Goal: Task Accomplishment & Management: Use online tool/utility

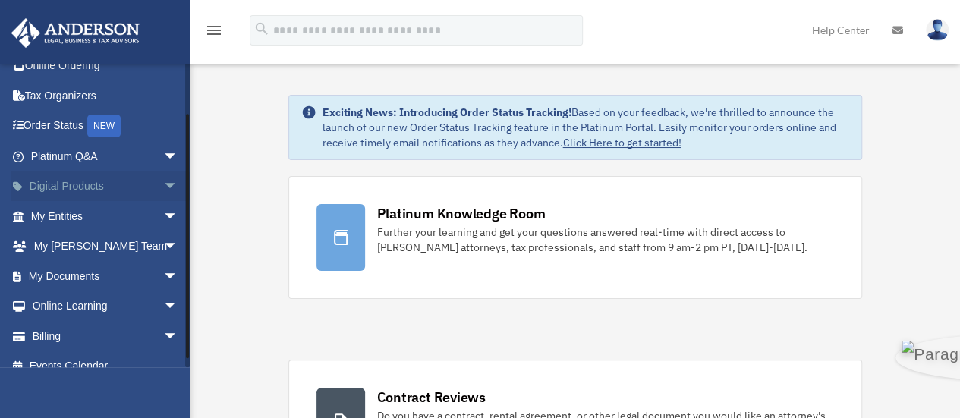
scroll to position [63, 0]
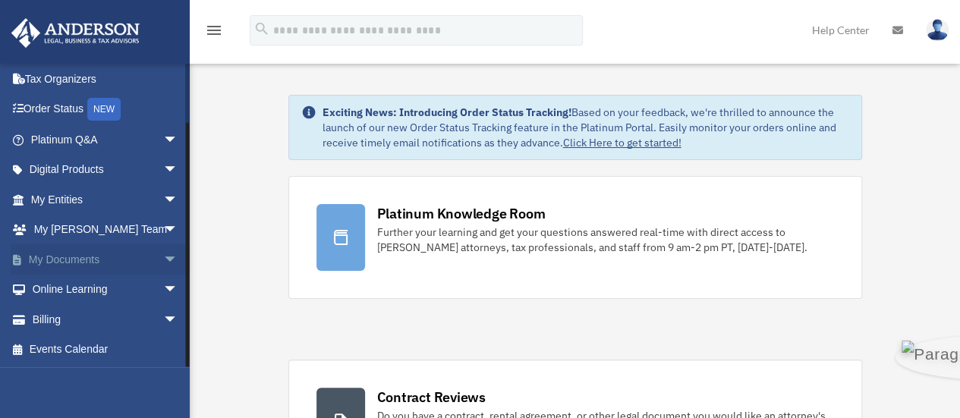
click at [163, 256] on span "arrow_drop_down" at bounding box center [178, 259] width 30 height 31
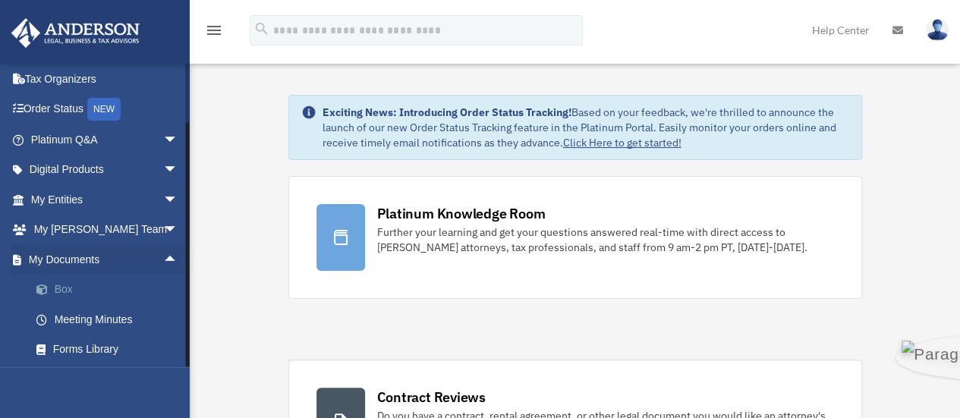
click at [79, 291] on link "Box" at bounding box center [111, 290] width 180 height 30
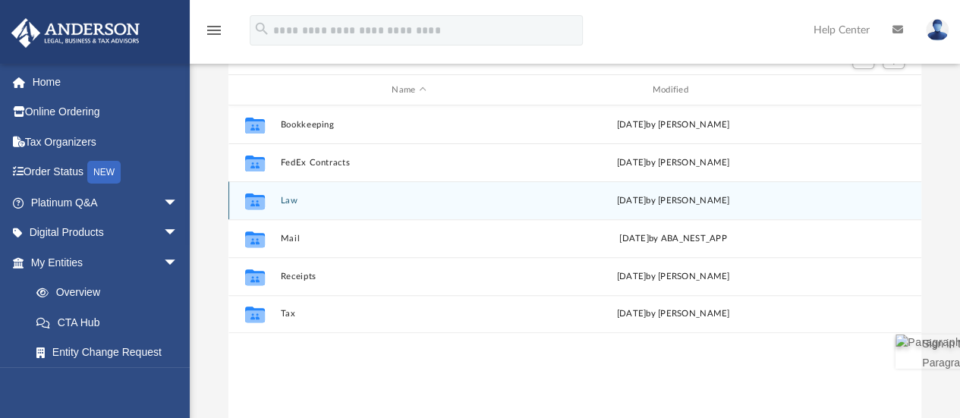
scroll to position [152, 0]
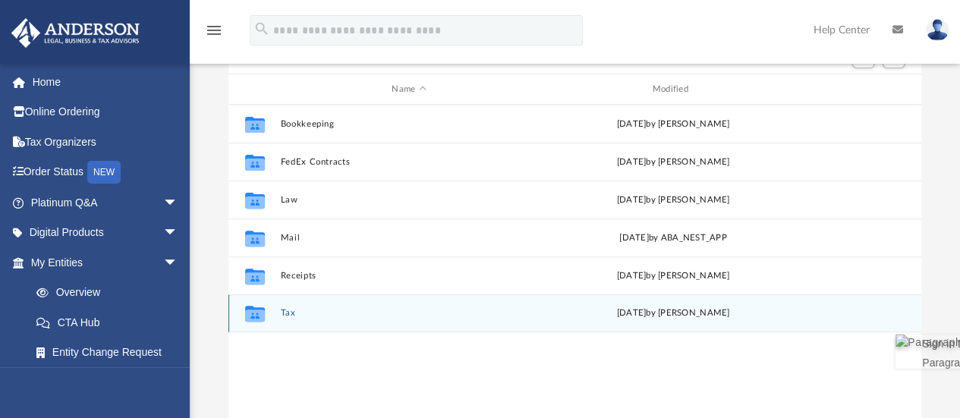
click at [276, 311] on div "Collaborated Folder Tax Fri Apr 18 2025 by Shaqedra Riley" at bounding box center [575, 314] width 693 height 38
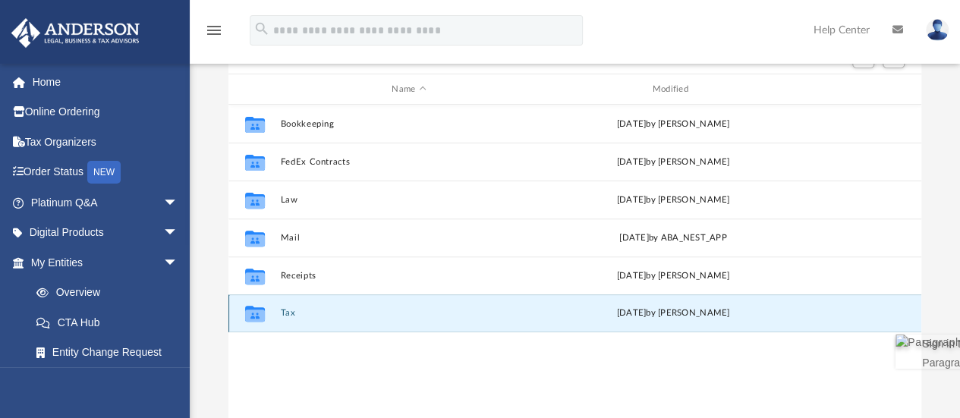
click at [284, 316] on button "Tax" at bounding box center [408, 314] width 257 height 10
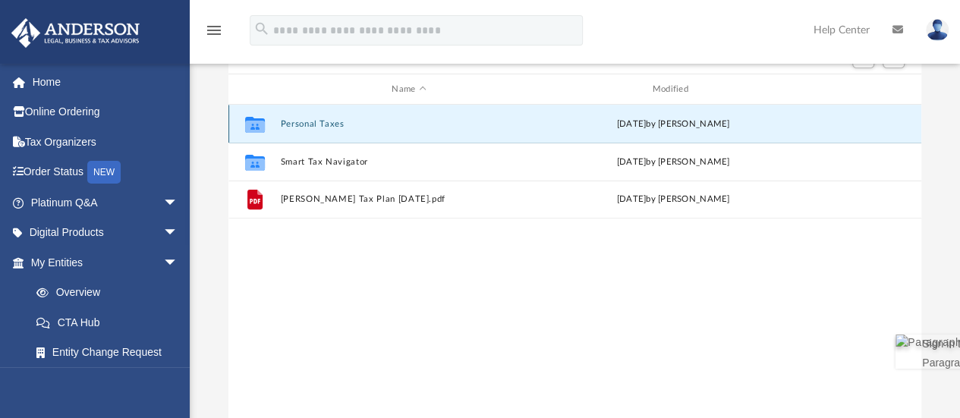
click at [298, 125] on button "Personal Taxes" at bounding box center [408, 124] width 257 height 10
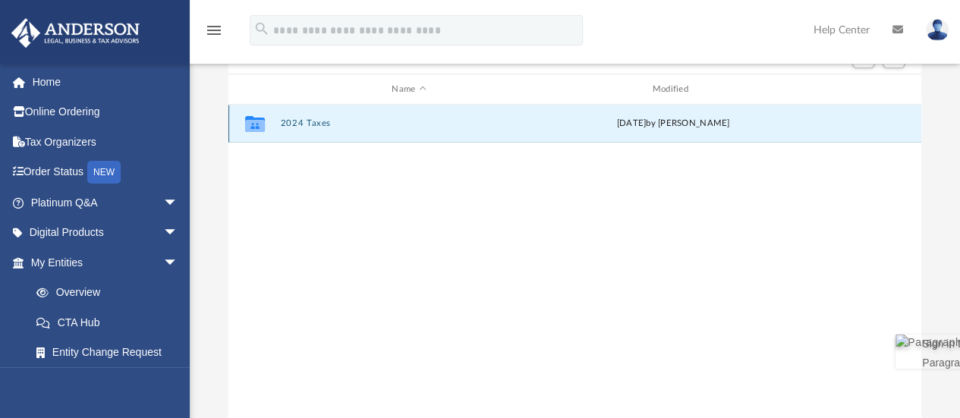
click at [298, 125] on button "2024 Taxes" at bounding box center [408, 124] width 257 height 10
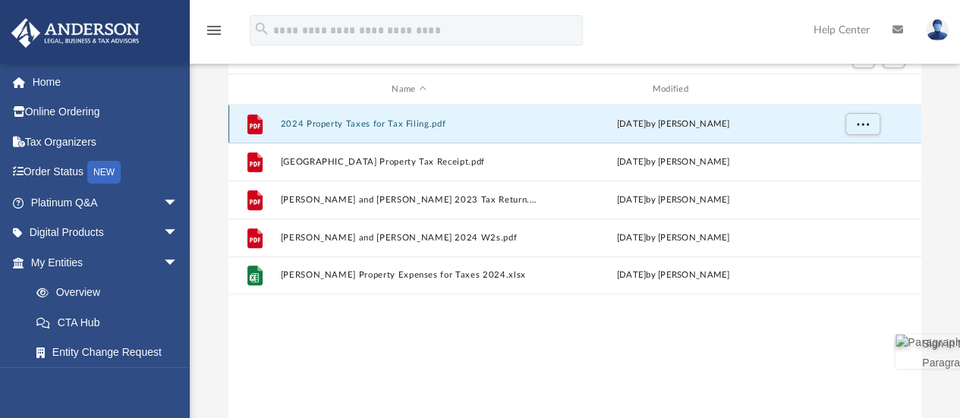
click at [298, 125] on button "2024 Property Taxes for Tax Filing.pdf" at bounding box center [408, 124] width 257 height 10
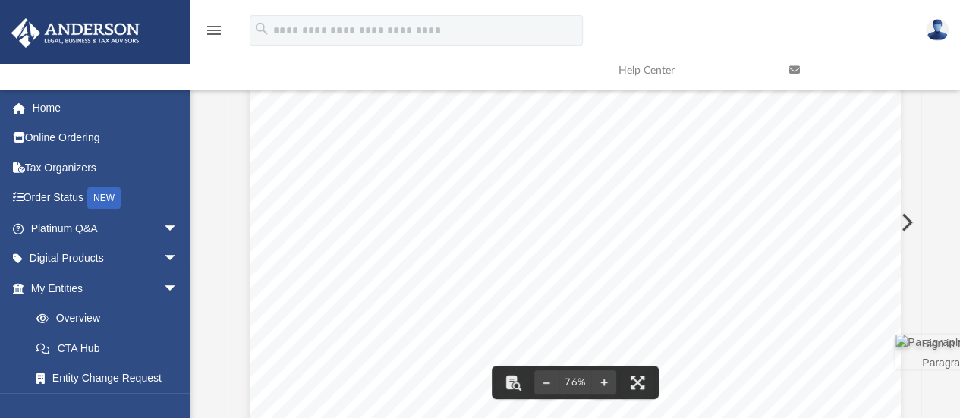
scroll to position [67, 0]
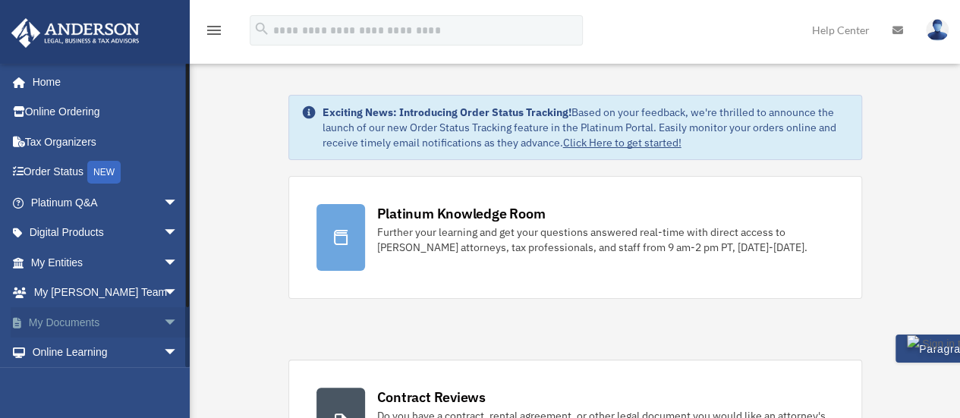
click at [163, 318] on span "arrow_drop_down" at bounding box center [178, 322] width 30 height 31
click at [59, 348] on link "Box" at bounding box center [111, 353] width 180 height 30
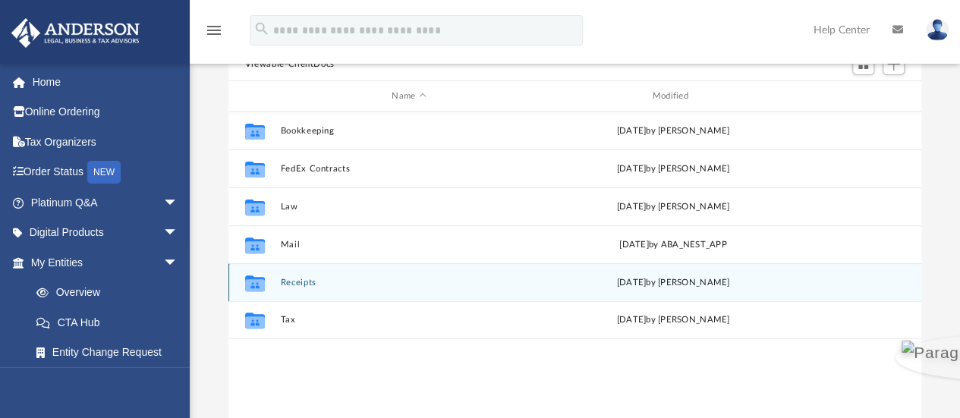
scroll to position [152, 0]
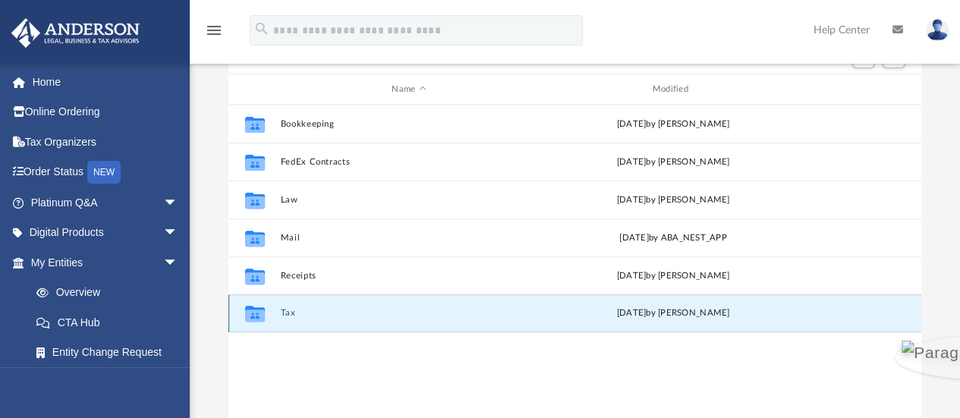
click at [286, 312] on button "Tax" at bounding box center [408, 314] width 257 height 10
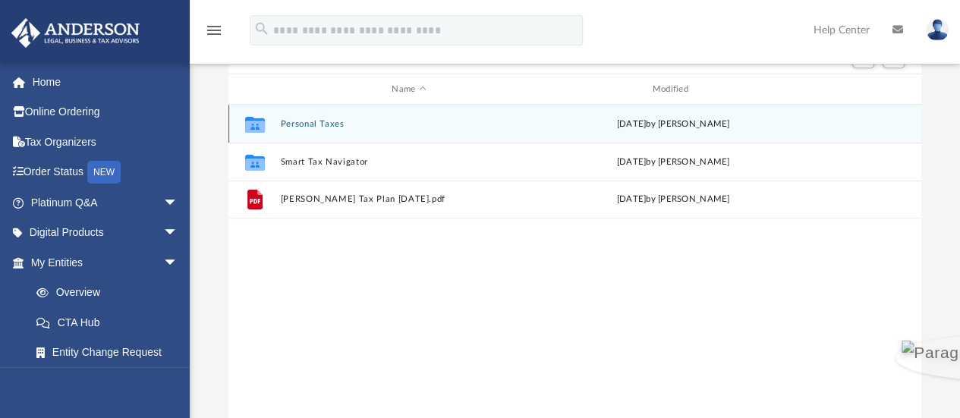
click at [315, 122] on button "Personal Taxes" at bounding box center [408, 124] width 257 height 10
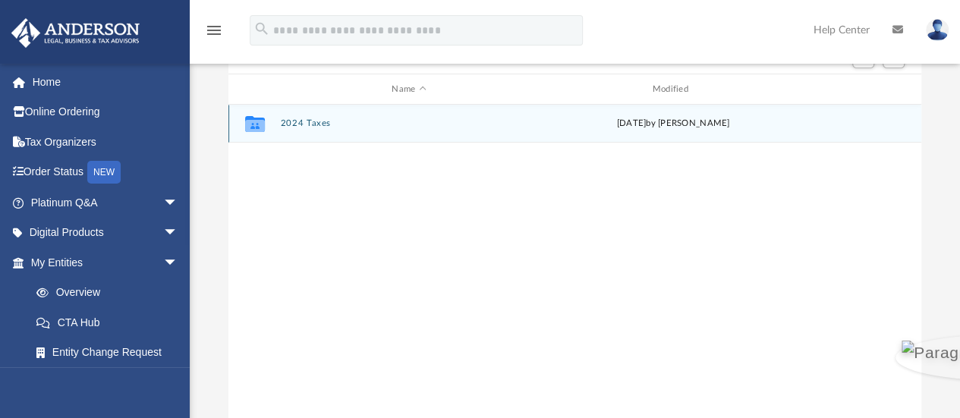
click at [293, 118] on div "Collaborated Folder 2024 Taxes Fri Apr 18 2025 by Shaqedra Riley" at bounding box center [575, 124] width 693 height 38
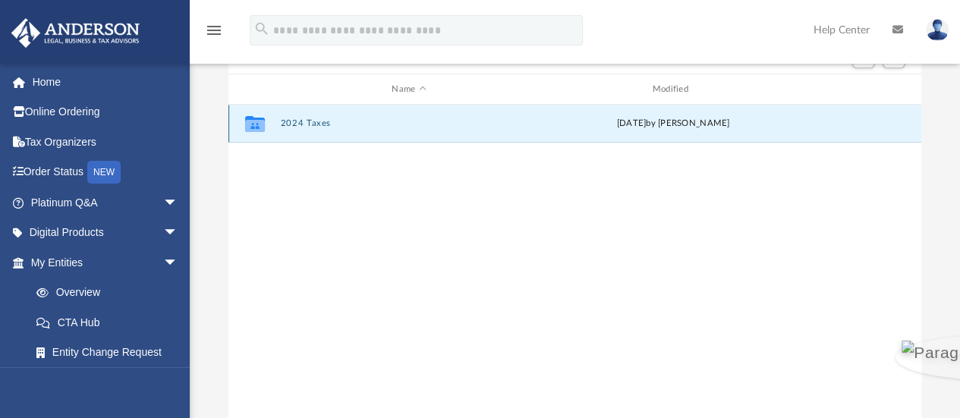
click at [307, 125] on button "2024 Taxes" at bounding box center [408, 124] width 257 height 10
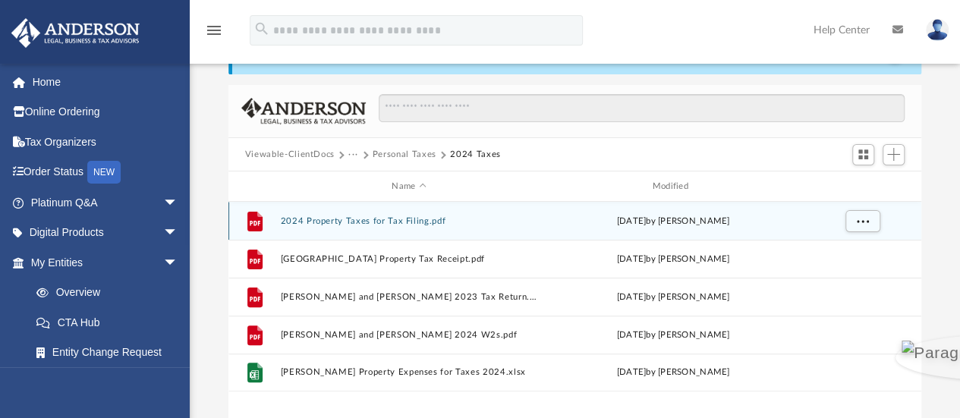
scroll to position [0, 0]
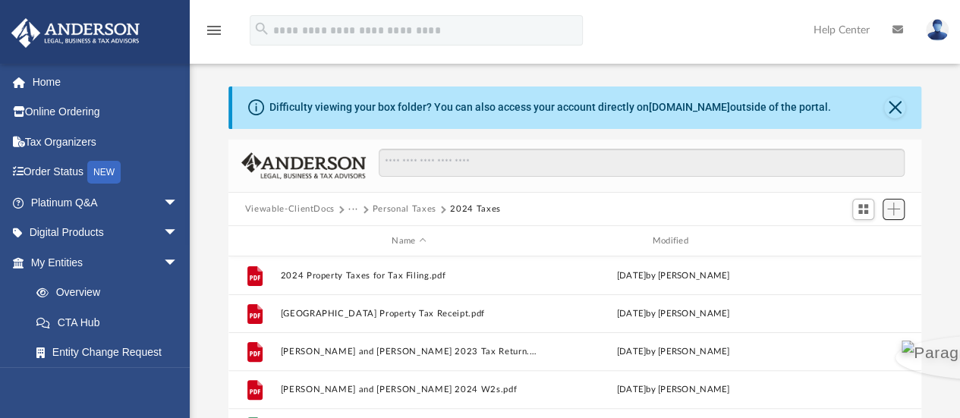
click at [891, 205] on span "Add" at bounding box center [894, 209] width 13 height 13
click at [861, 237] on li "Upload" at bounding box center [872, 240] width 49 height 16
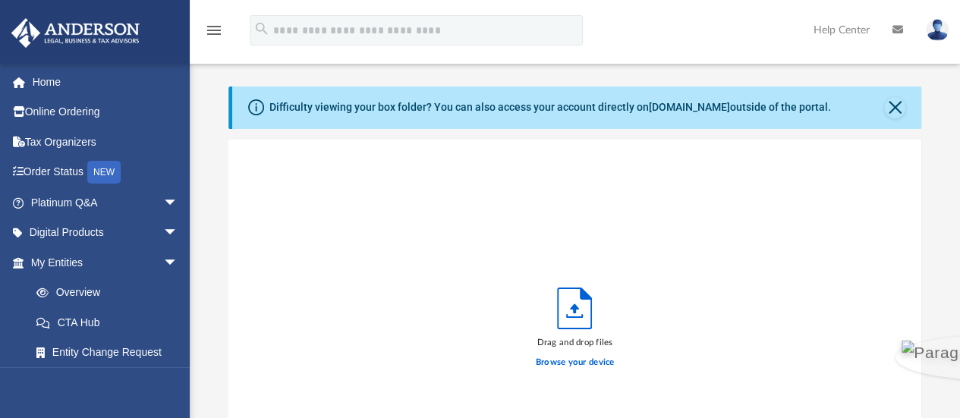
scroll to position [374, 682]
click at [549, 364] on label "Browse your device" at bounding box center [575, 363] width 79 height 14
click at [0, 0] on input "Browse your device" at bounding box center [0, 0] width 0 height 0
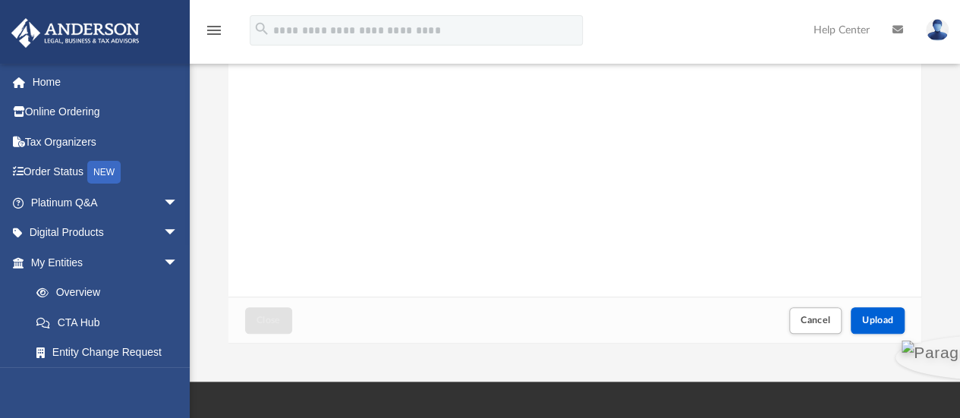
scroll to position [304, 0]
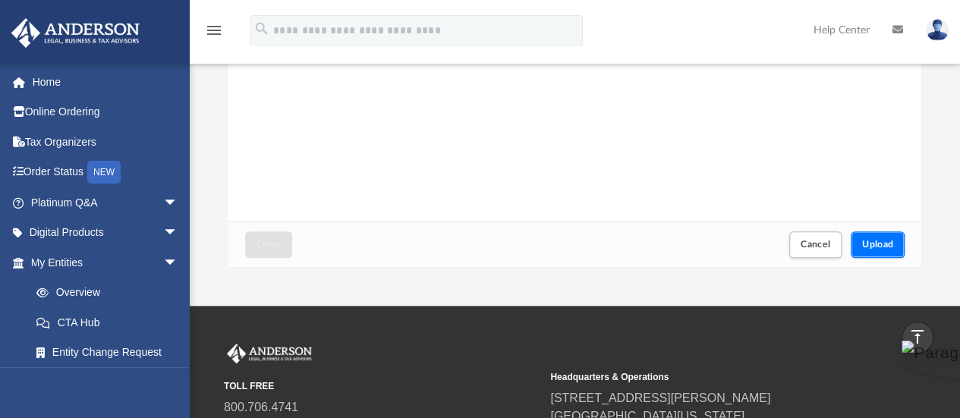
click at [862, 241] on span "Upload" at bounding box center [878, 244] width 32 height 9
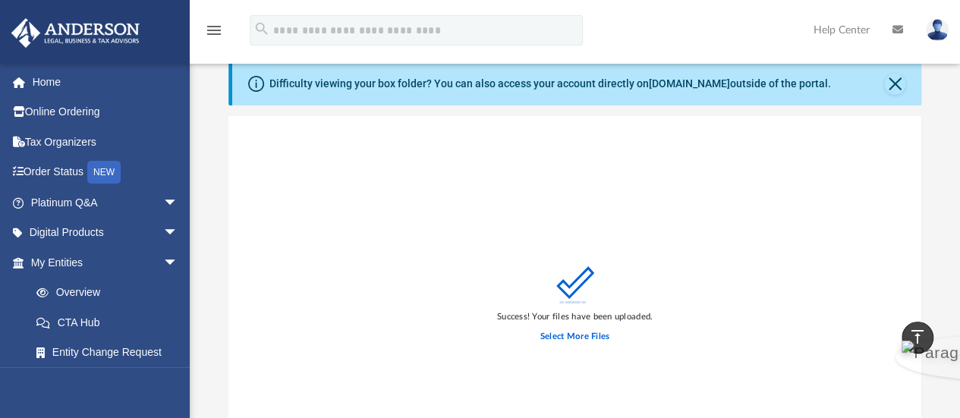
scroll to position [0, 0]
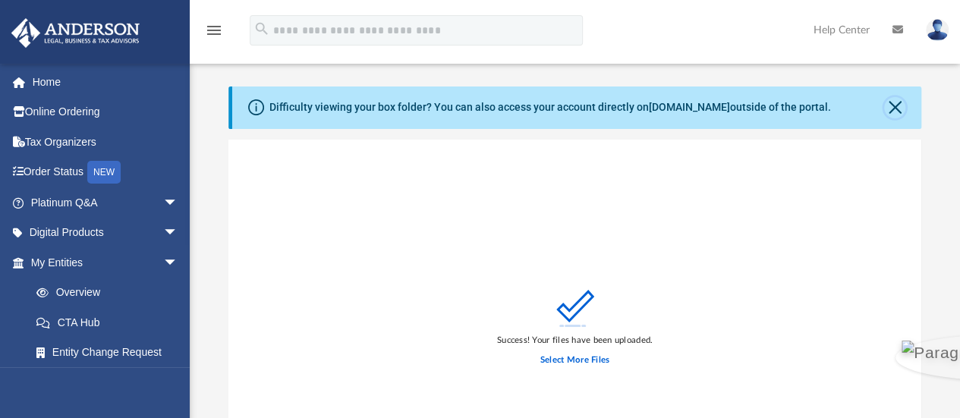
click at [900, 109] on button "Close" at bounding box center [894, 107] width 21 height 21
